Goal: Information Seeking & Learning: Learn about a topic

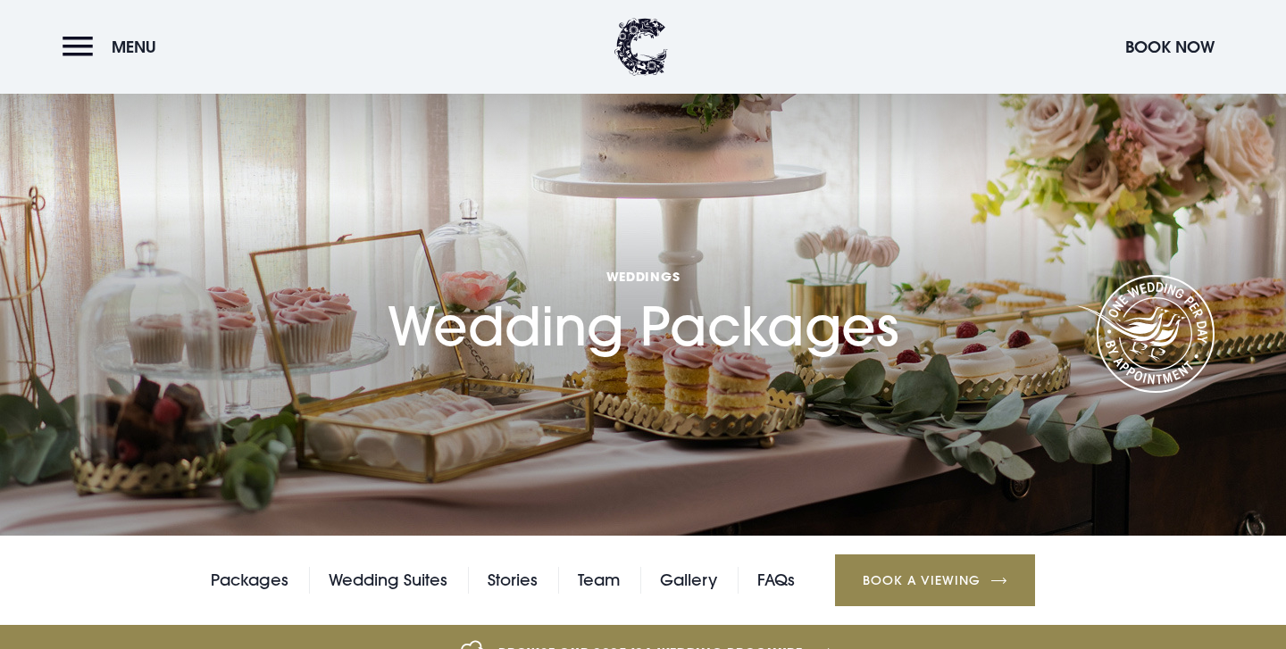
scroll to position [2585, 0]
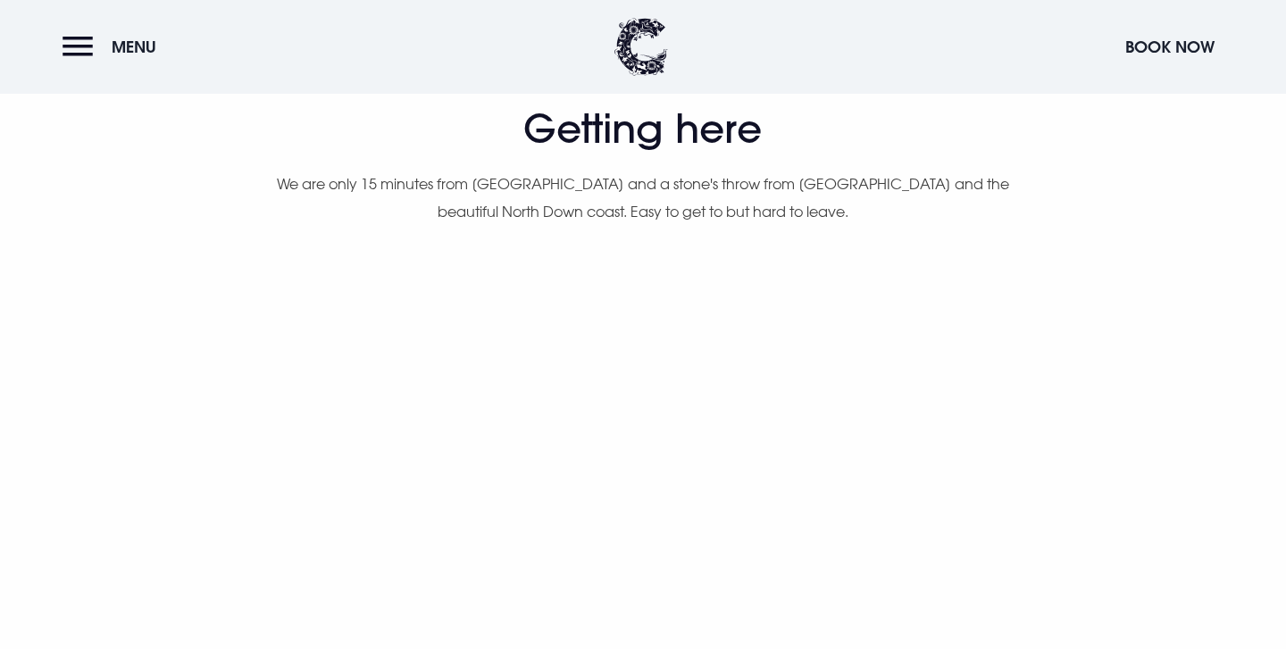
scroll to position [940, 0]
